Goal: Task Accomplishment & Management: Manage account settings

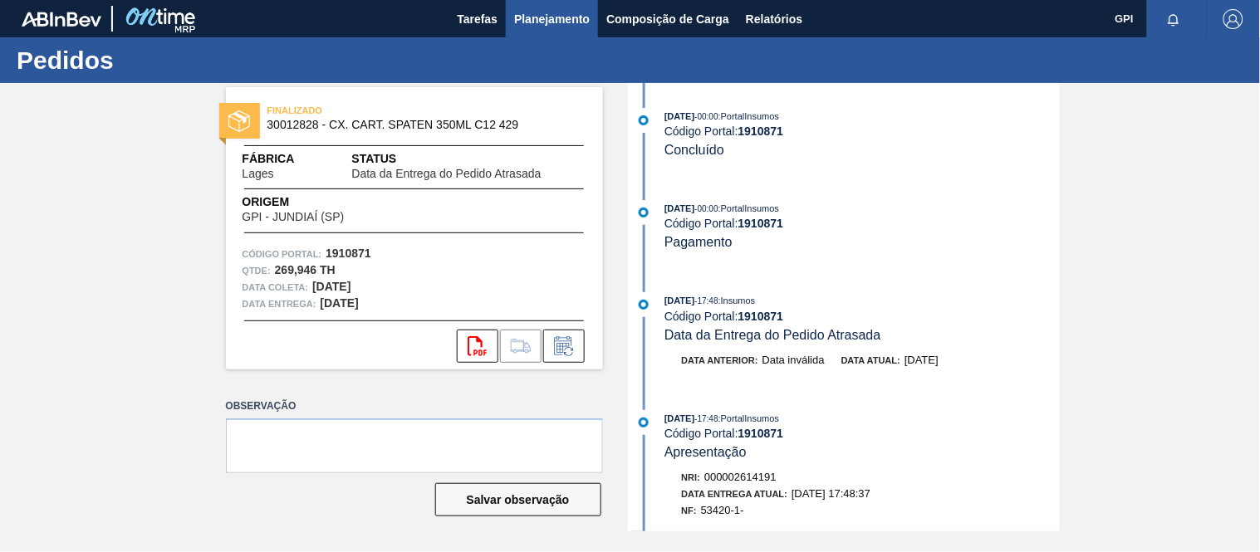
click at [545, 7] on button "Planejamento" at bounding box center [552, 18] width 92 height 37
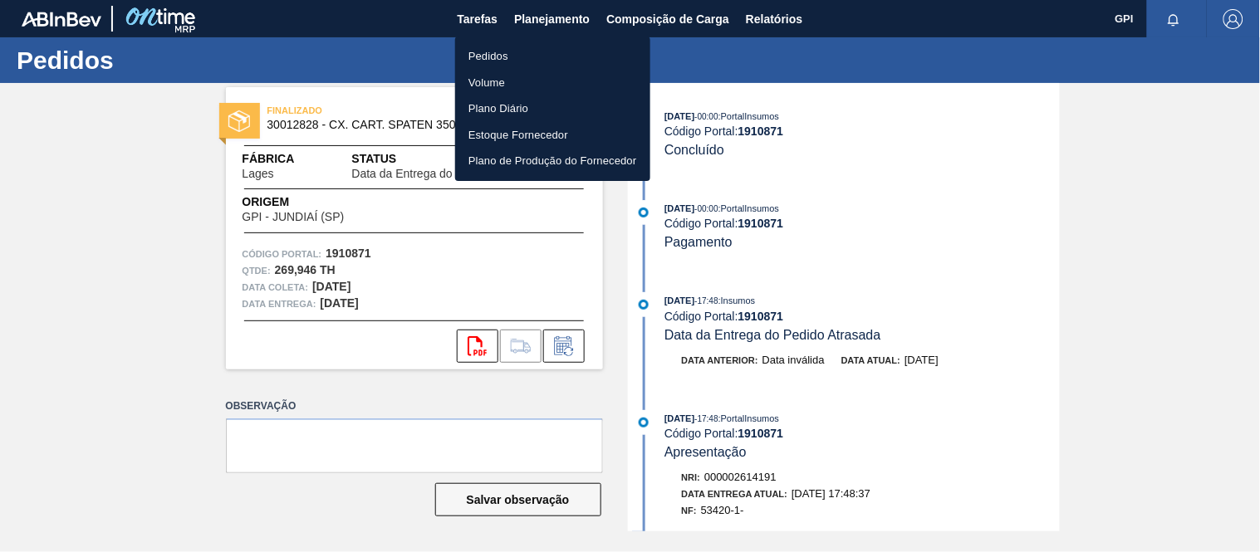
click at [509, 51] on li "Pedidos" at bounding box center [552, 56] width 195 height 27
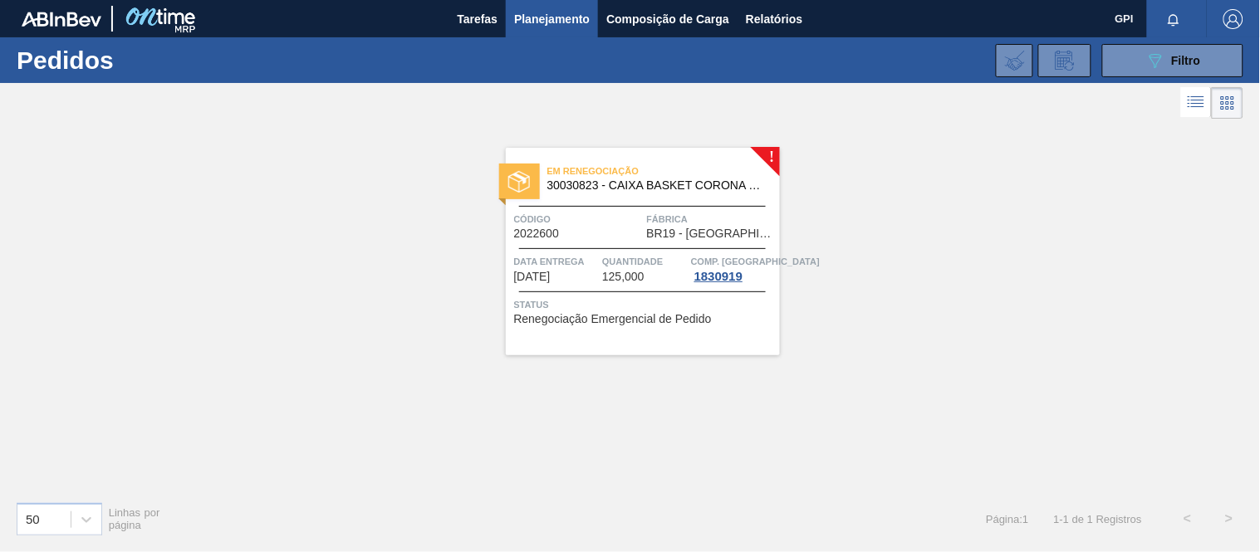
click at [620, 187] on span "30030823 - CAIXA BASKET CORONA 330ML EXP [GEOGRAPHIC_DATA]" at bounding box center [656, 185] width 219 height 12
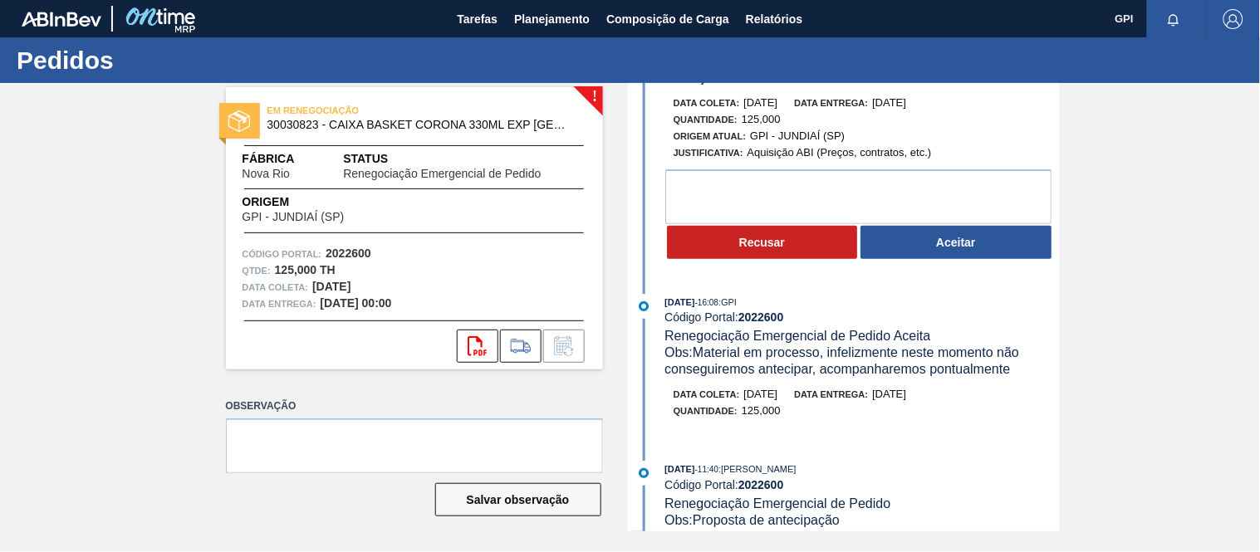
scroll to position [91, 0]
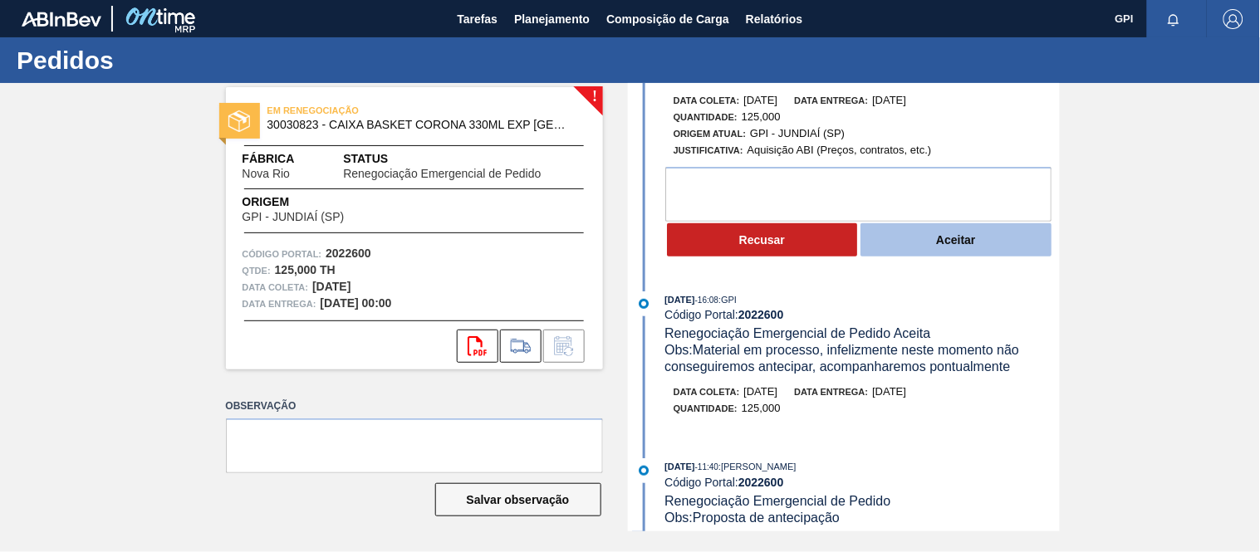
click at [934, 246] on button "Aceitar" at bounding box center [955, 239] width 191 height 33
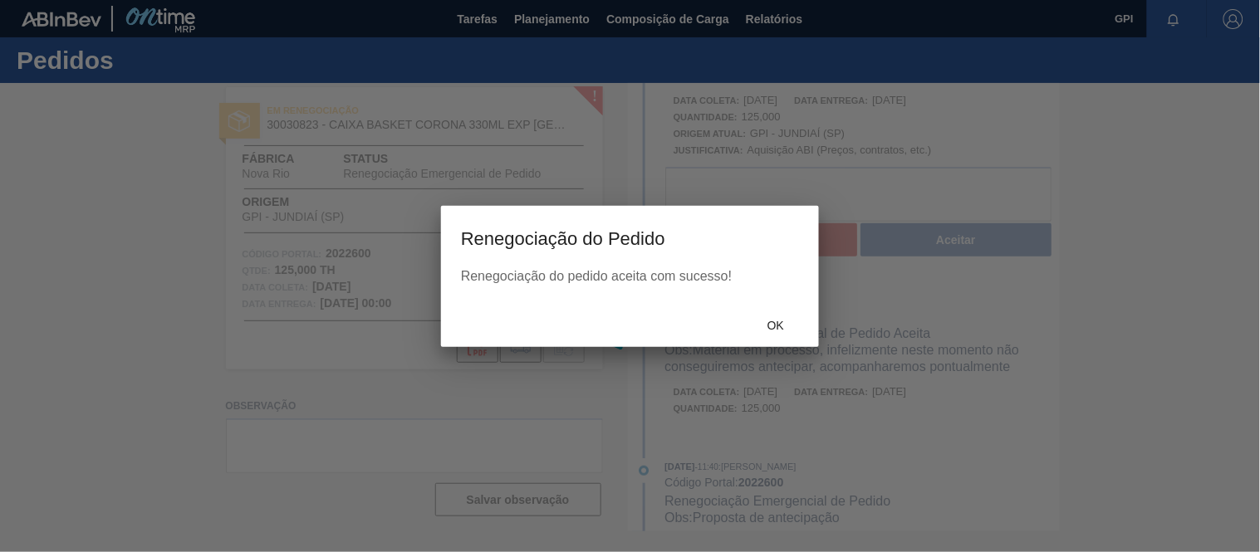
scroll to position [243, 0]
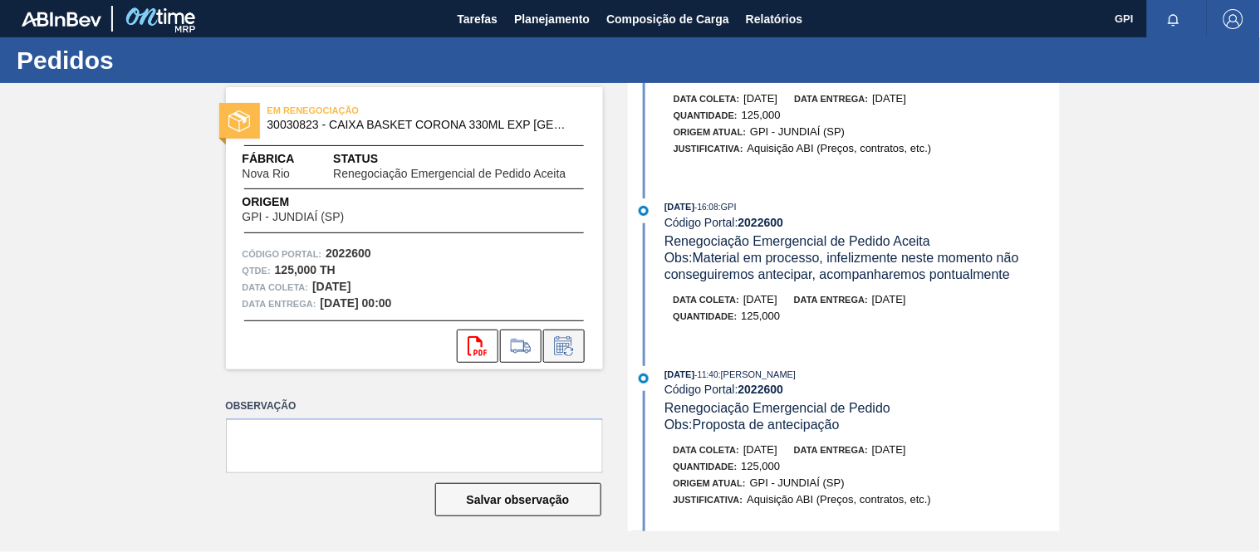
click at [559, 341] on icon at bounding box center [564, 346] width 27 height 20
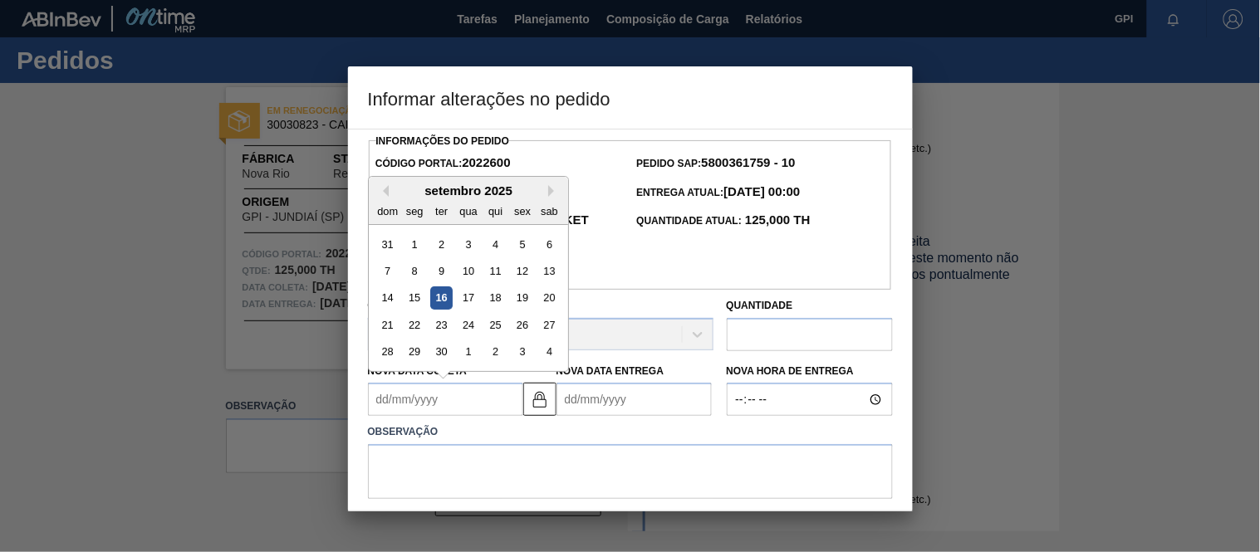
click at [451, 383] on Coleta2022600 "Nova Data Coleta" at bounding box center [445, 399] width 155 height 33
click at [419, 314] on div "22" at bounding box center [414, 325] width 22 height 22
type Coleta2022600 "[DATE]"
type Entrega2022600 "[DATE]"
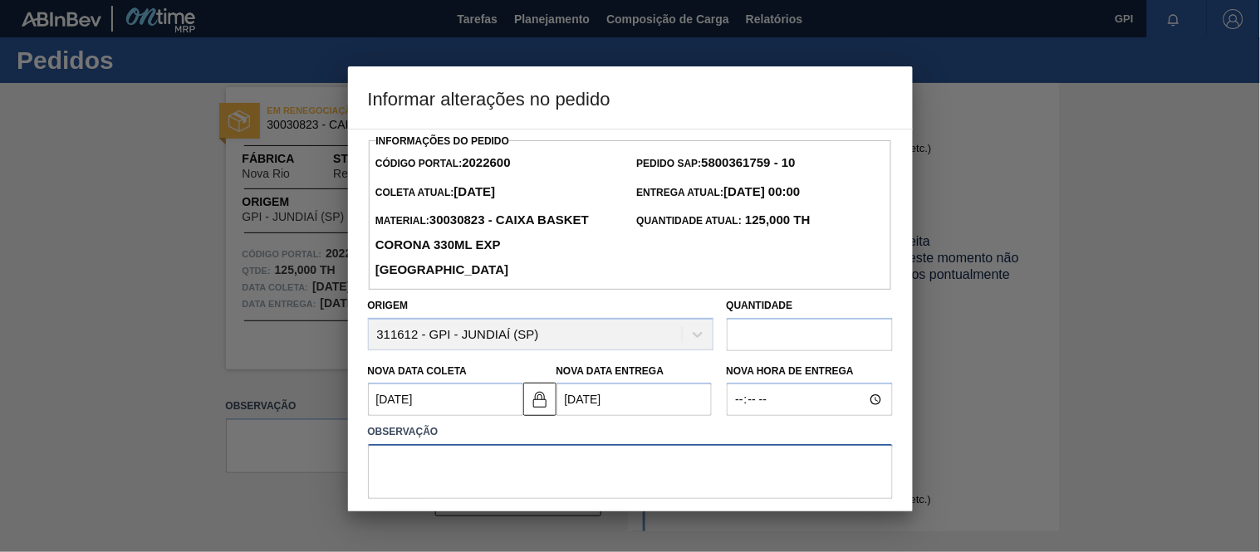
click at [453, 459] on textarea at bounding box center [630, 471] width 525 height 55
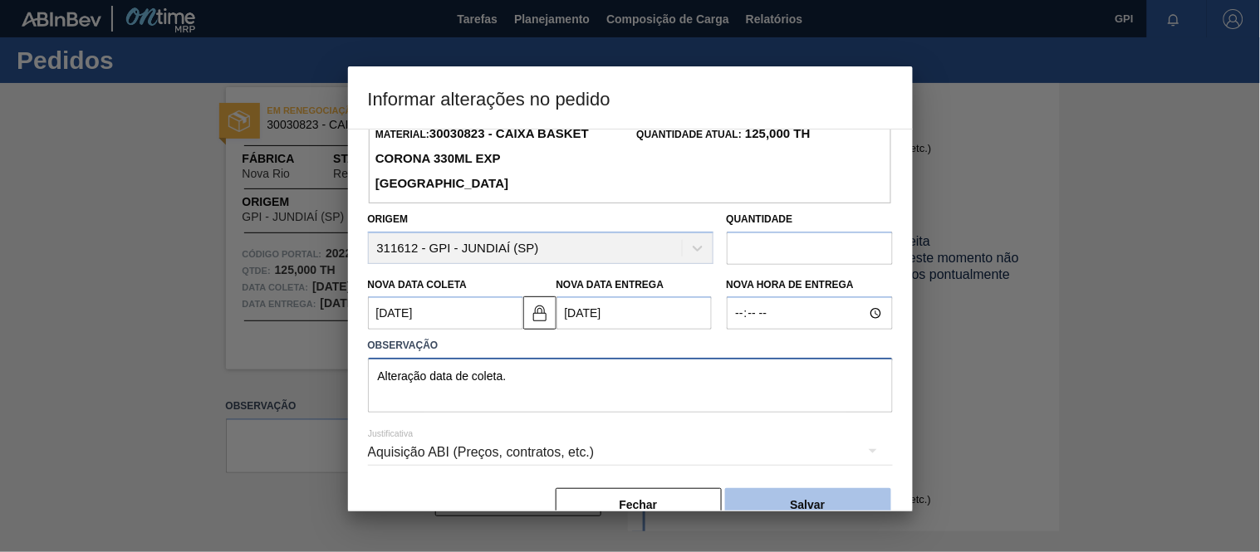
scroll to position [97, 0]
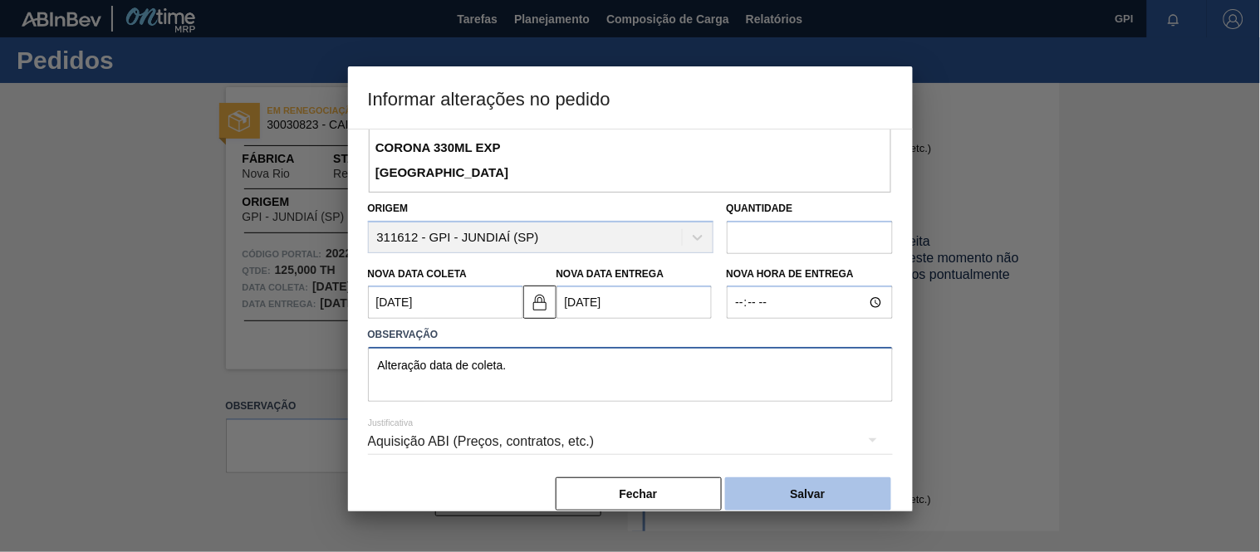
type textarea "Alteração data de coleta."
click at [786, 480] on button "Salvar" at bounding box center [808, 494] width 166 height 33
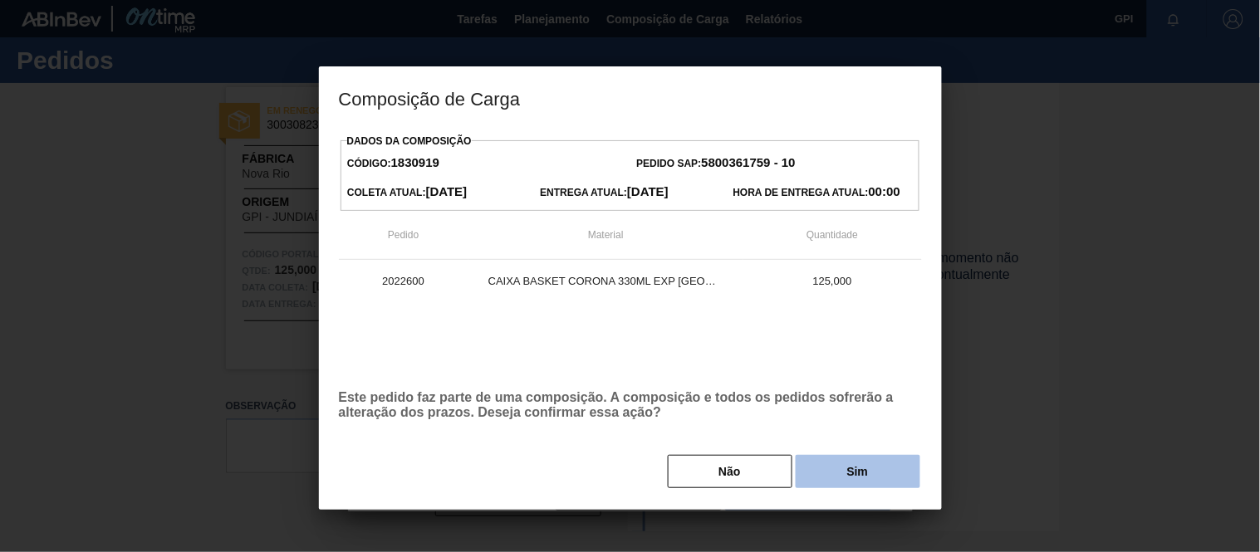
click at [855, 474] on button "Sim" at bounding box center [858, 471] width 125 height 33
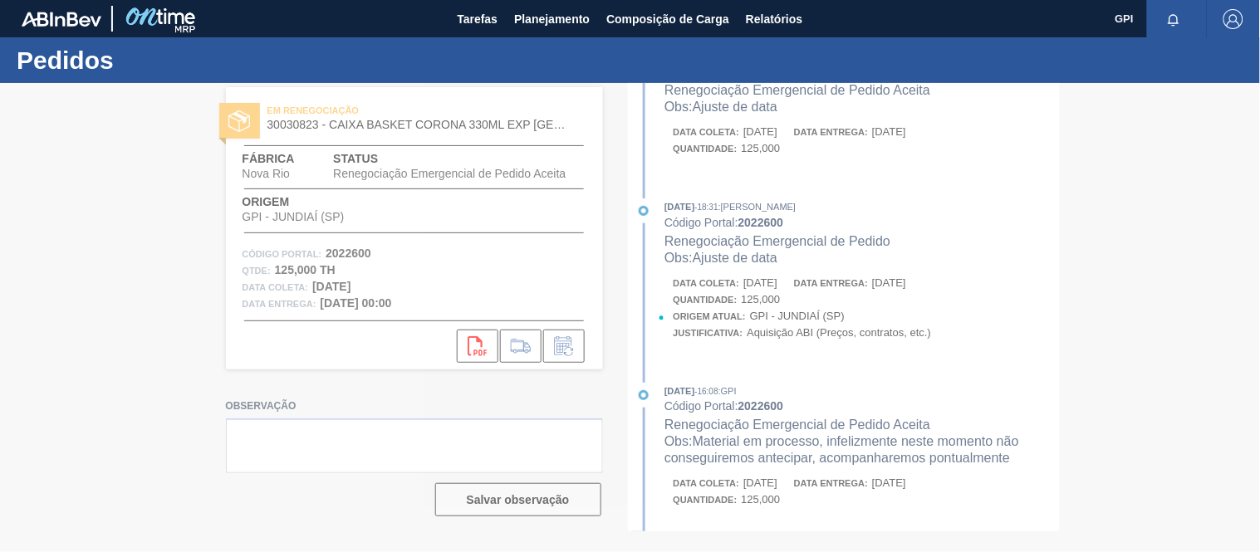
scroll to position [432, 0]
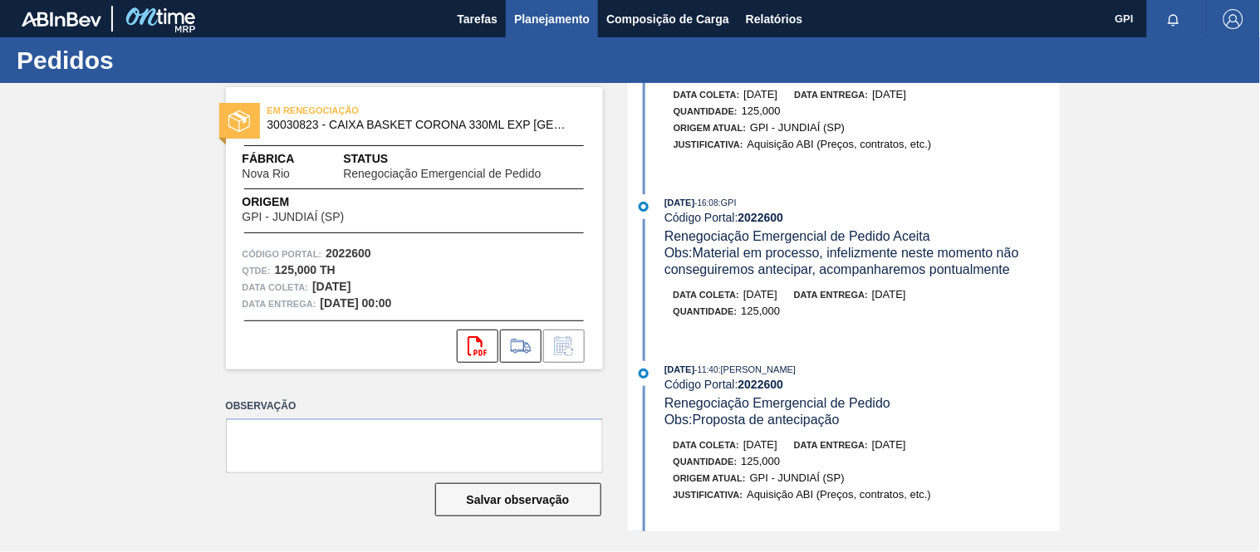
click at [553, 10] on span "Planejamento" at bounding box center [552, 19] width 76 height 20
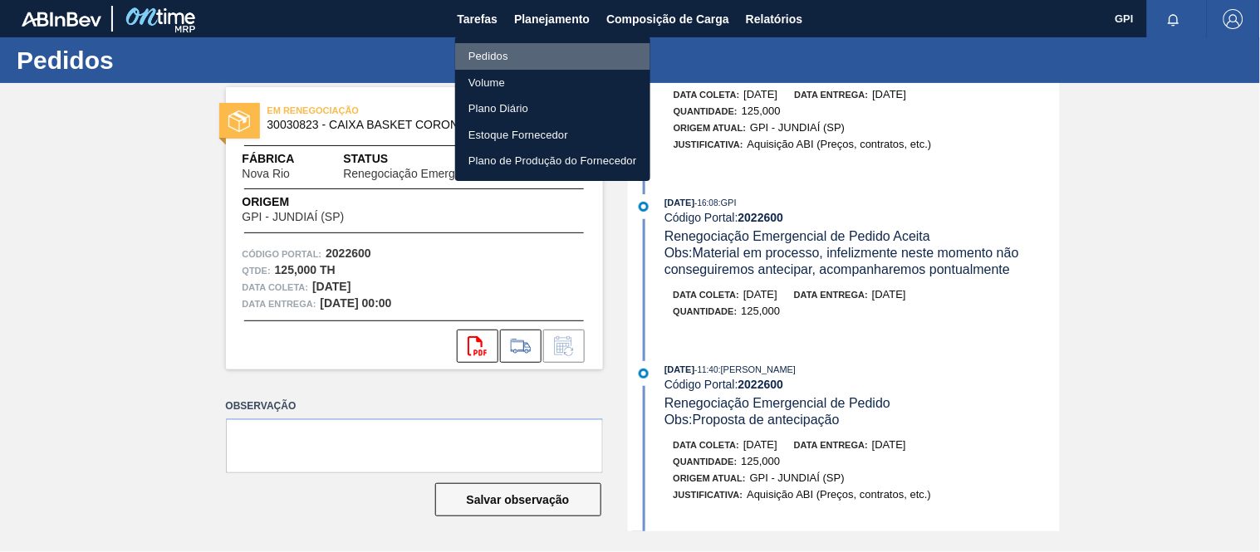
click at [508, 50] on li "Pedidos" at bounding box center [552, 56] width 195 height 27
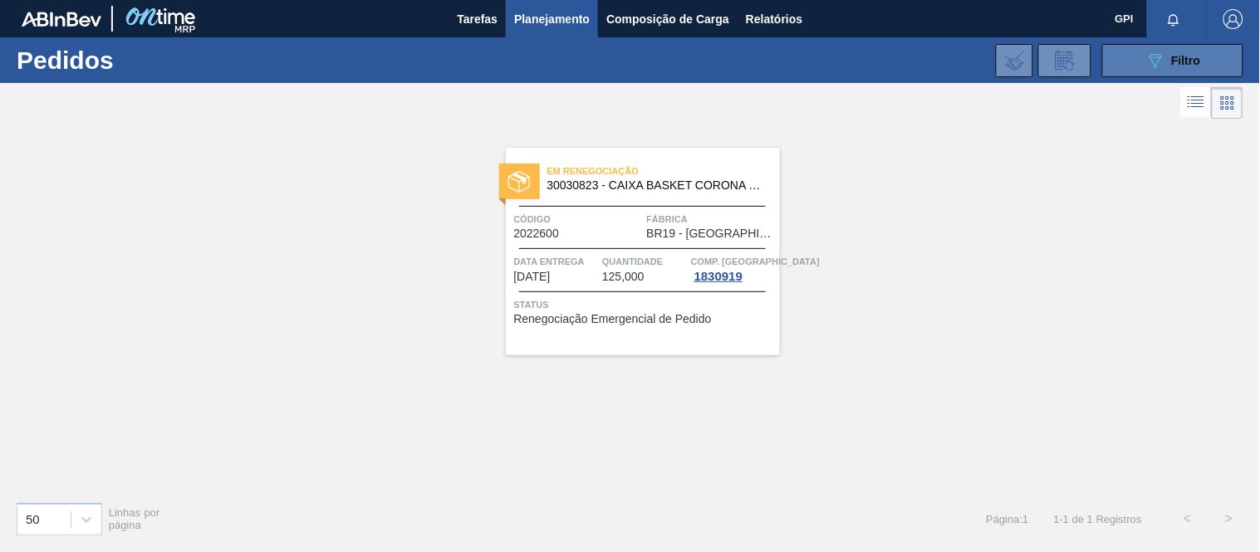
click at [1107, 63] on button "089F7B8B-B2A5-4AFE-B5C0-19BA573D28AC Filtro" at bounding box center [1172, 60] width 141 height 33
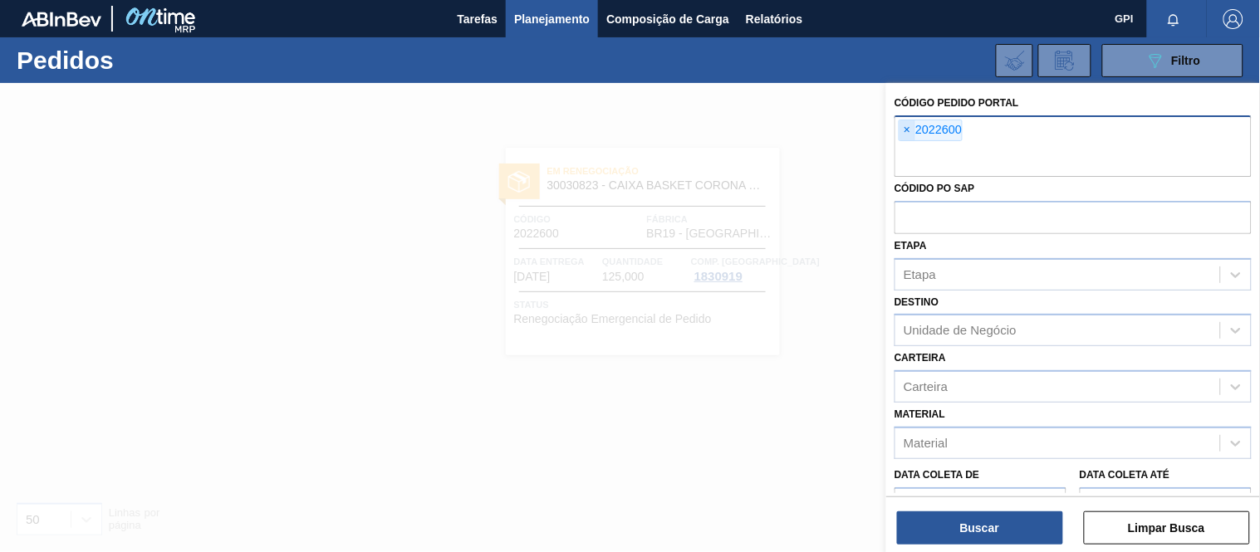
click at [907, 130] on span "×" at bounding box center [907, 130] width 16 height 20
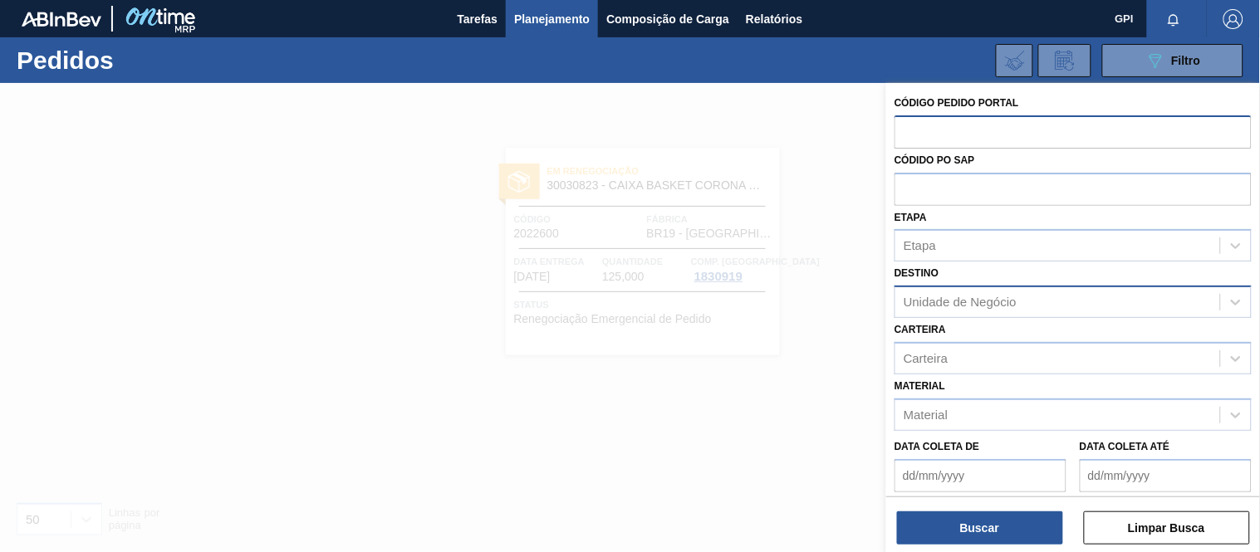
click at [993, 296] on div "Unidade de Negócio" at bounding box center [960, 303] width 113 height 14
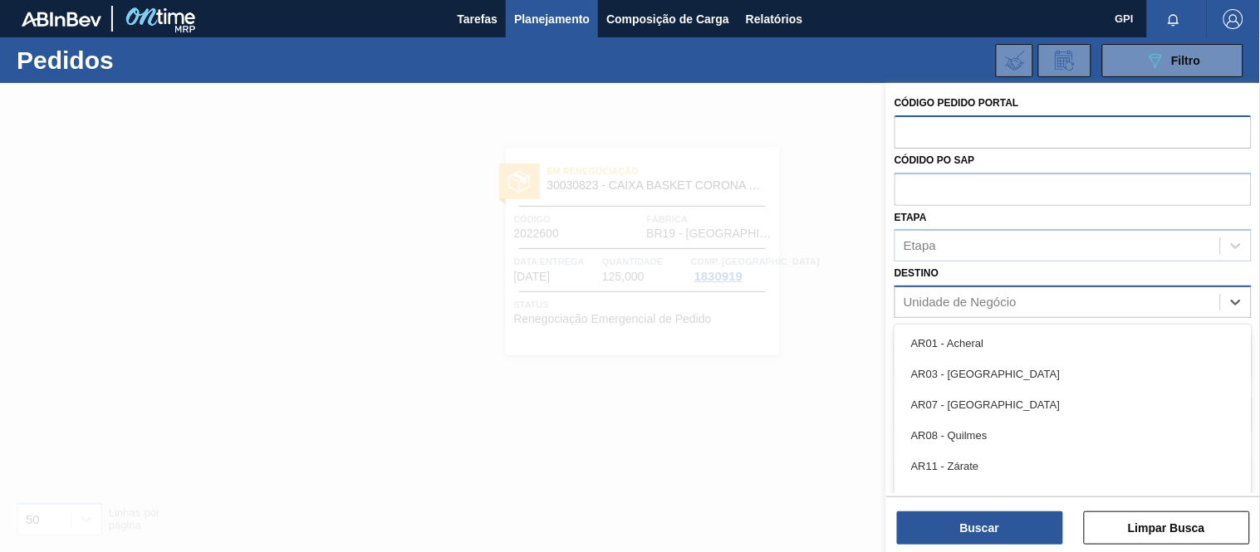
click at [993, 296] on div "Unidade de Negócio" at bounding box center [960, 303] width 113 height 14
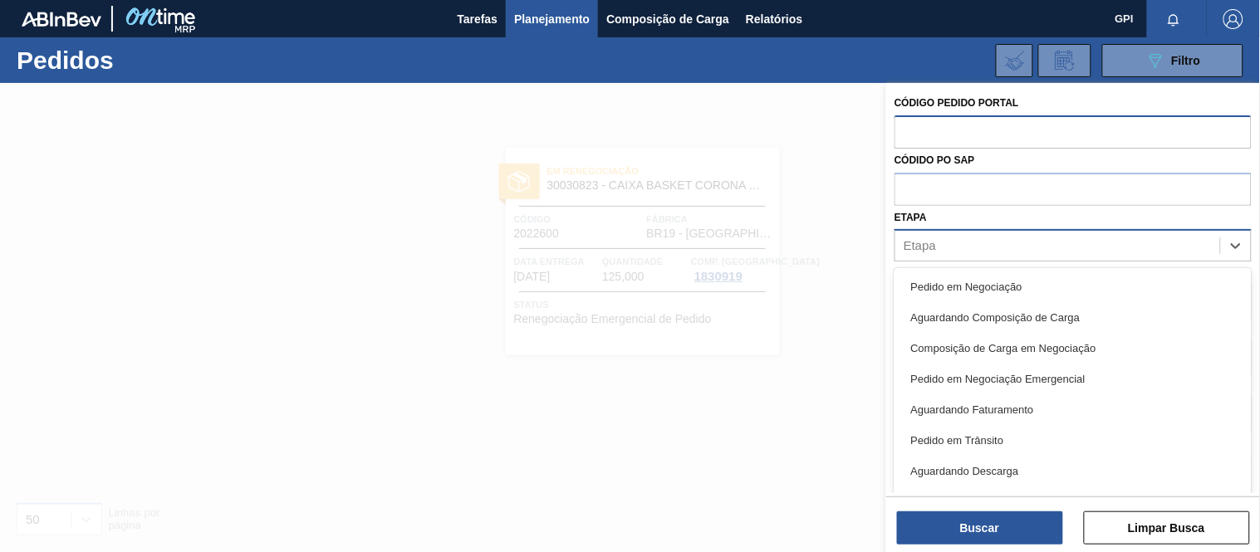
click at [982, 257] on div "Etapa" at bounding box center [1072, 245] width 357 height 32
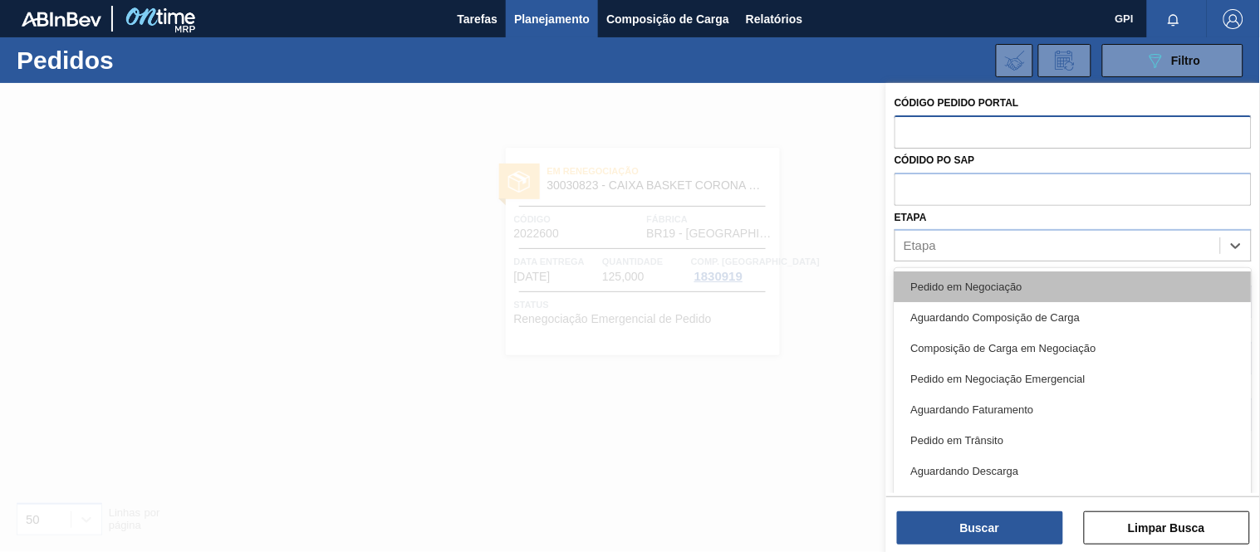
click at [964, 284] on div "Pedido em Negociação" at bounding box center [1072, 287] width 357 height 31
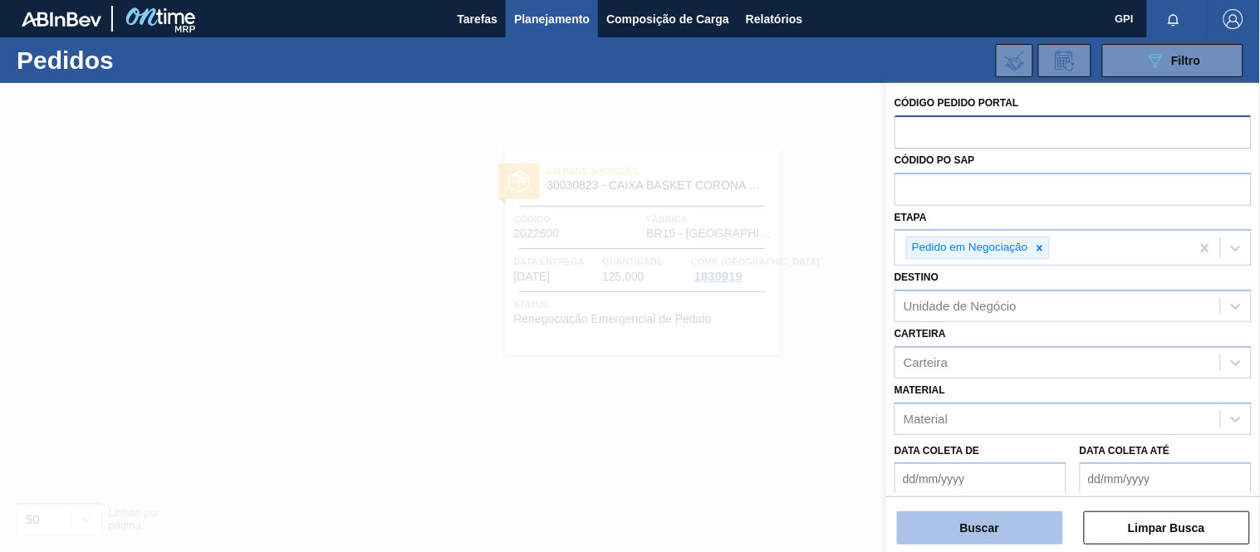
click at [933, 526] on button "Buscar" at bounding box center [980, 528] width 166 height 33
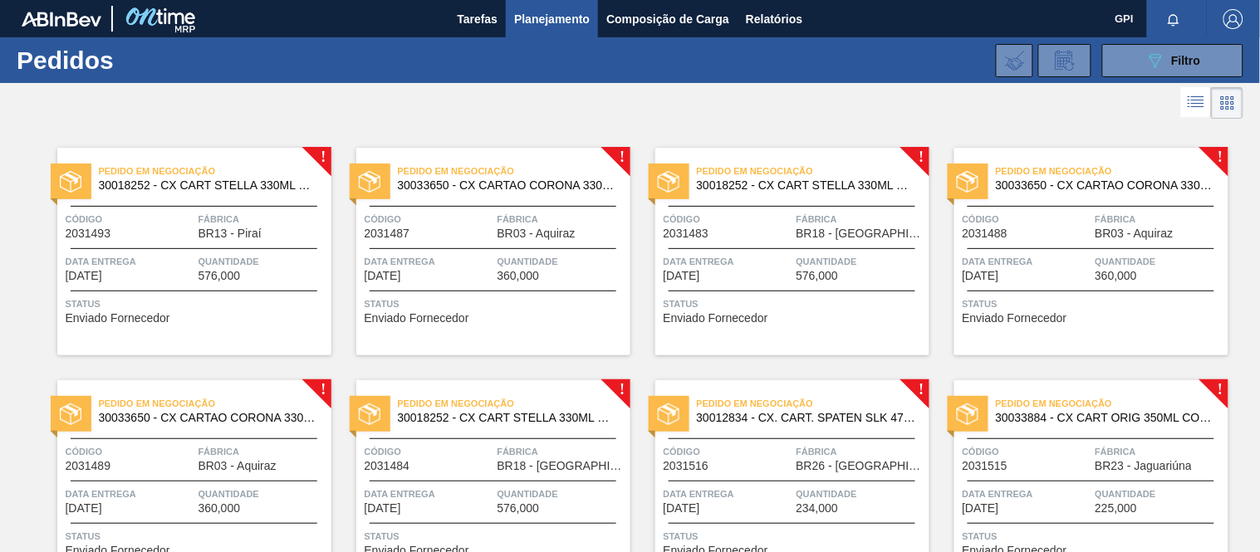
click at [179, 259] on span "Data entrega" at bounding box center [130, 261] width 129 height 17
click at [434, 224] on span "Código" at bounding box center [429, 219] width 129 height 17
click at [728, 237] on div "Código 2031483" at bounding box center [728, 225] width 129 height 29
click at [982, 243] on div "Pedido em Negociação 30033650 - CX CARTAO CORONA 330 C6 NIV24 Código 2031488 Fá…" at bounding box center [1091, 252] width 274 height 208
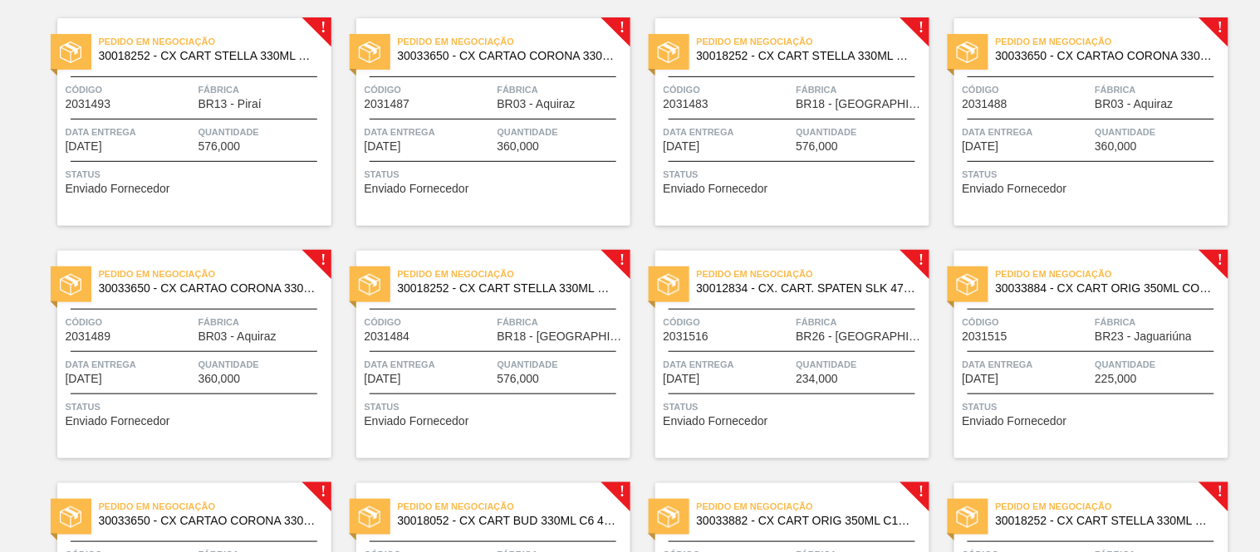
scroll to position [145, 0]
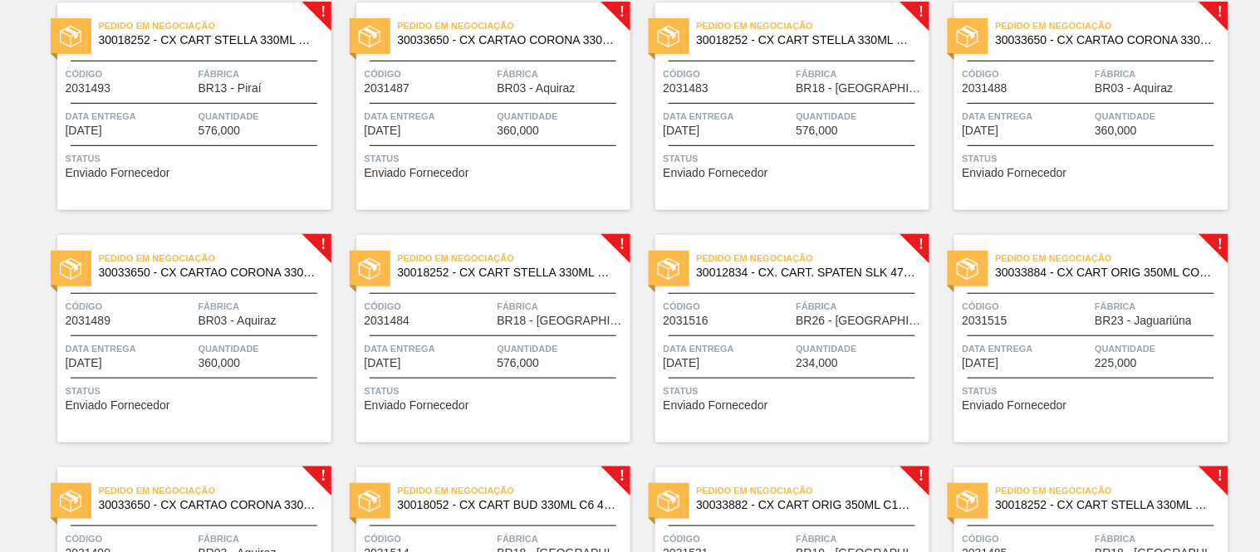
click at [156, 324] on div "Código 2031489" at bounding box center [130, 312] width 129 height 29
